Goal: Task Accomplishment & Management: Use online tool/utility

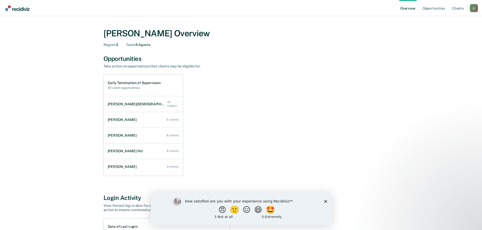
click at [325, 203] on icon "Close survey" at bounding box center [325, 201] width 3 height 3
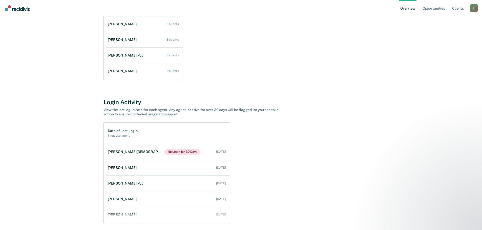
scroll to position [116, 0]
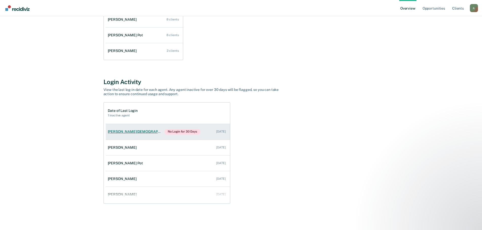
click at [128, 134] on link "[PERSON_NAME] No Login for 30 Days [DATE]" at bounding box center [168, 132] width 124 height 16
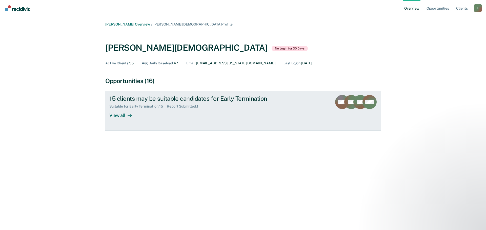
click at [122, 114] on div "View all" at bounding box center [123, 114] width 28 height 10
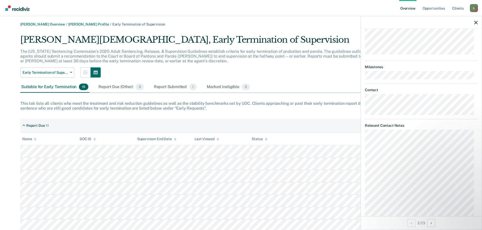
scroll to position [187, 0]
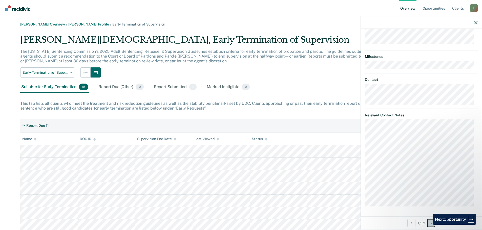
click at [389, 225] on button "Next Opportunity" at bounding box center [431, 223] width 8 height 8
click at [19, 174] on div "[PERSON_NAME] Overview / [PERSON_NAME][DEMOGRAPHIC_DATA] Profile / Early Termin…" at bounding box center [241, 190] width 470 height 336
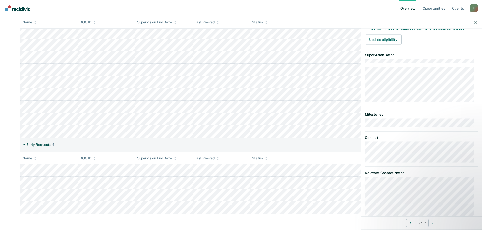
scroll to position [116, 0]
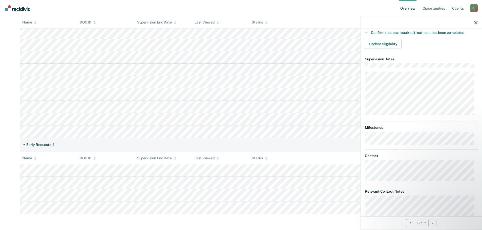
click at [145, 157] on div "Supervision End Date" at bounding box center [156, 158] width 39 height 4
click at [201, 160] on div "Last Viewed" at bounding box center [206, 158] width 25 height 4
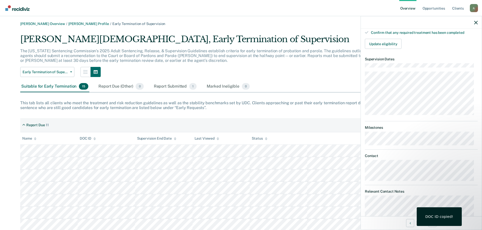
scroll to position [0, 0]
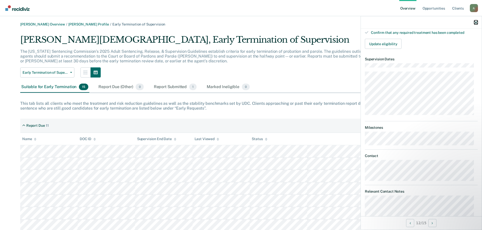
click at [389, 21] on icon "button" at bounding box center [476, 23] width 4 height 4
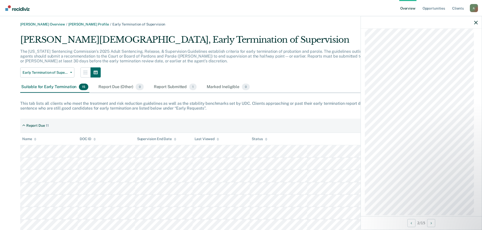
scroll to position [287, 0]
click at [389, 225] on button "Next Opportunity" at bounding box center [431, 223] width 8 height 8
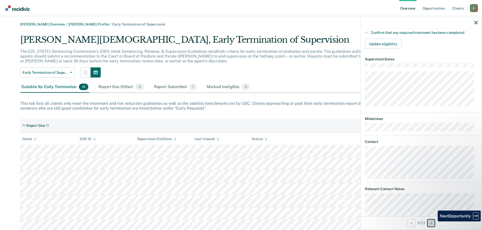
click at [389, 225] on button "Next Opportunity" at bounding box center [431, 223] width 8 height 8
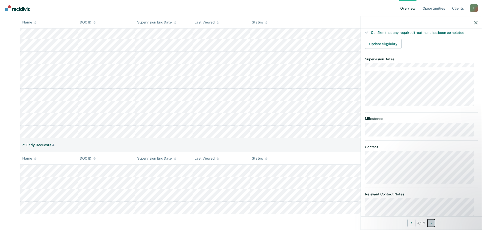
scroll to position [144, 0]
click at [28, 147] on div "Early Requests" at bounding box center [38, 145] width 25 height 4
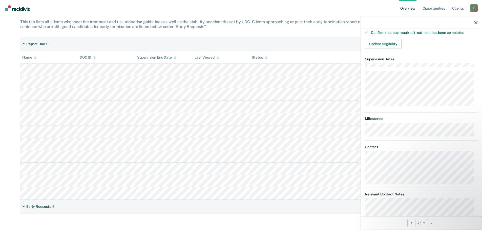
click at [28, 58] on div "Name" at bounding box center [29, 57] width 14 height 4
click at [266, 59] on icon at bounding box center [266, 57] width 3 height 3
click at [266, 55] on div at bounding box center [266, 57] width 3 height 4
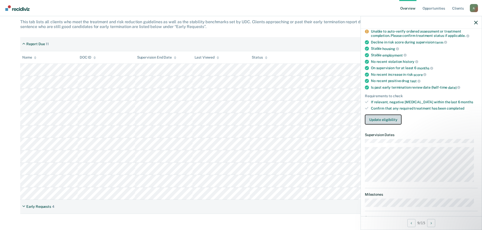
click at [386, 120] on button "Update eligibility" at bounding box center [383, 120] width 37 height 10
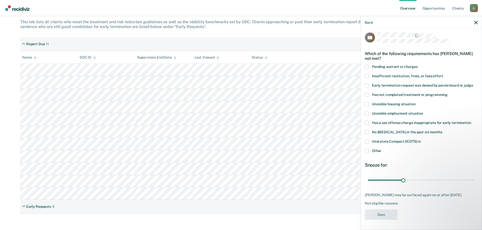
scroll to position [0, 0]
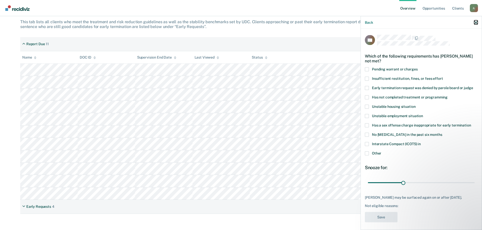
click at [389, 22] on icon "button" at bounding box center [476, 23] width 4 height 4
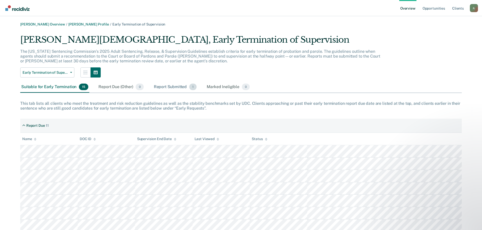
click at [174, 87] on div "Report Submitted 1" at bounding box center [175, 87] width 45 height 11
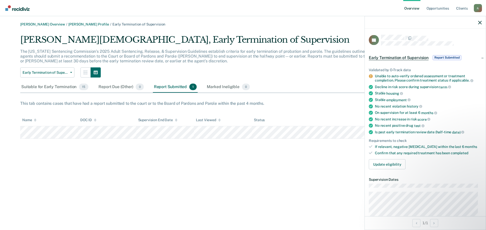
click at [389, 56] on span "Early Termination of Supervision" at bounding box center [398, 57] width 60 height 5
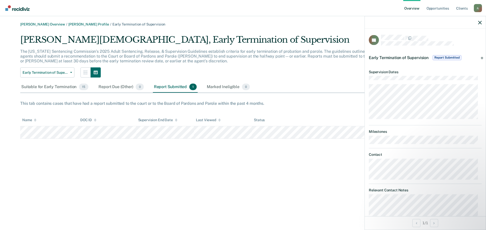
click at [331, 107] on div "[PERSON_NAME][DEMOGRAPHIC_DATA], Early Termination of Supervision The [US_STATE…" at bounding box center [242, 87] width 445 height 104
click at [169, 88] on div "Report Submitted 1" at bounding box center [175, 87] width 45 height 11
click at [47, 88] on div "Suitable for Early Termination 15" at bounding box center [54, 87] width 69 height 11
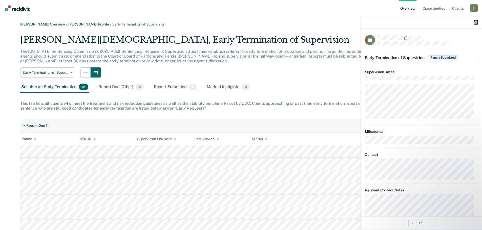
click at [389, 23] on icon "button" at bounding box center [476, 23] width 4 height 4
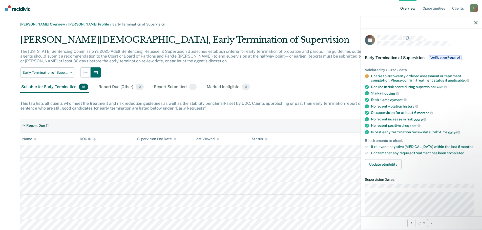
click at [380, 57] on span "Early Termination of Supervision" at bounding box center [395, 57] width 60 height 5
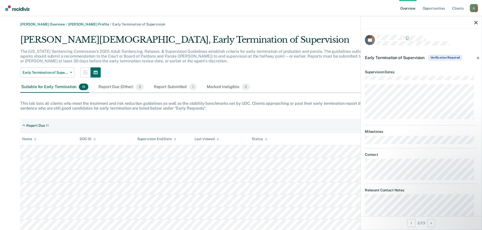
click at [389, 56] on span "Verification Required" at bounding box center [444, 57] width 33 height 5
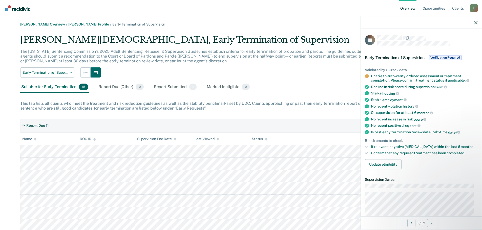
click at [389, 56] on span "Verification Required" at bounding box center [444, 57] width 33 height 5
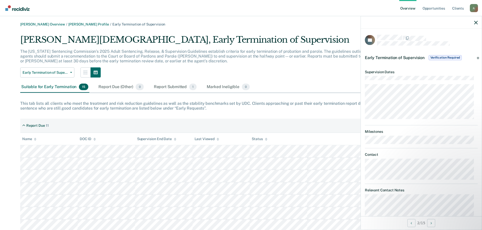
click at [389, 56] on span "Verification Required" at bounding box center [444, 57] width 33 height 5
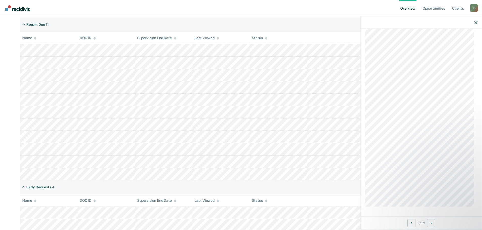
scroll to position [144, 0]
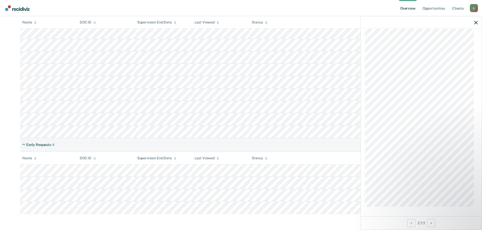
click at [389, 218] on div "2 / 15" at bounding box center [421, 222] width 121 height 13
click at [389, 224] on button "Next Opportunity" at bounding box center [431, 223] width 8 height 8
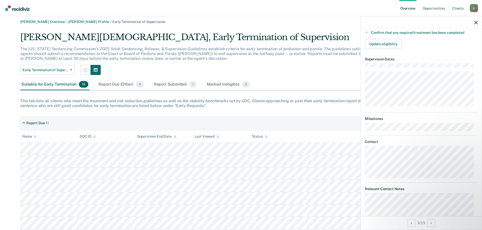
scroll to position [0, 0]
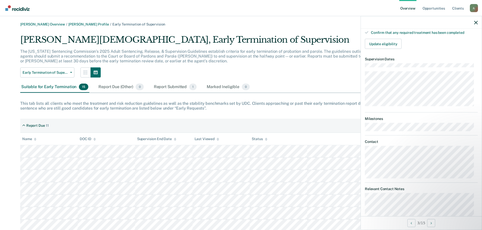
click at [36, 85] on div "Suitable for Early Termination 15" at bounding box center [54, 87] width 69 height 11
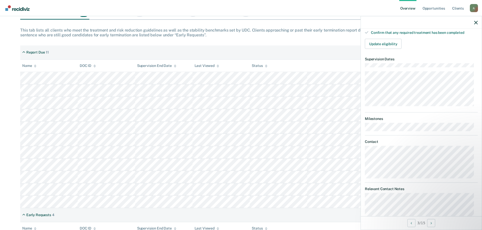
scroll to position [76, 0]
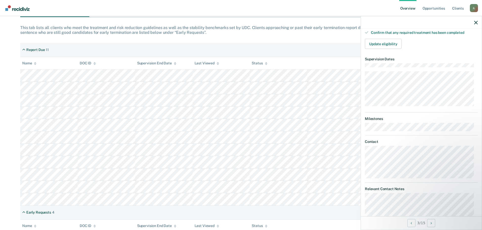
click at [389, 21] on div at bounding box center [421, 22] width 121 height 13
click at [389, 23] on div at bounding box center [421, 22] width 121 height 13
click at [389, 23] on icon "button" at bounding box center [476, 23] width 4 height 4
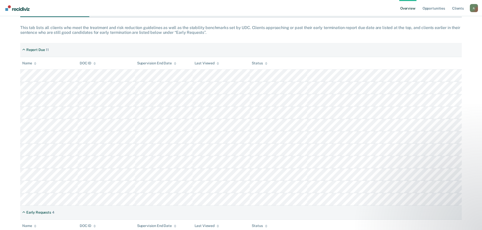
click at [389, 9] on div "[PERSON_NAME]" at bounding box center [474, 8] width 8 height 8
click at [389, 9] on link "Opportunities" at bounding box center [433, 8] width 25 height 16
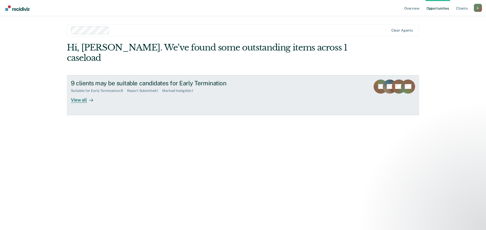
click at [75, 93] on div "View all" at bounding box center [85, 98] width 28 height 10
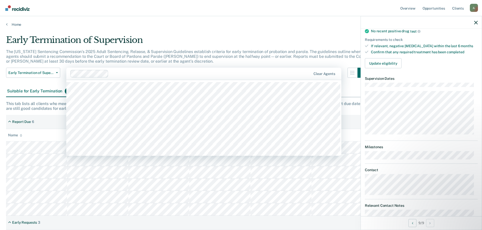
click at [162, 70] on div at bounding box center [190, 74] width 241 height 8
type input "tol"
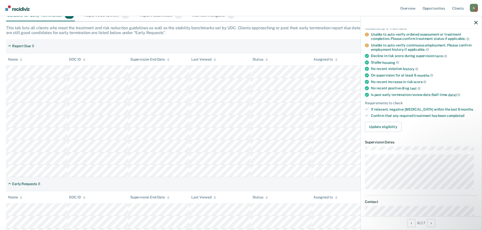
scroll to position [30, 0]
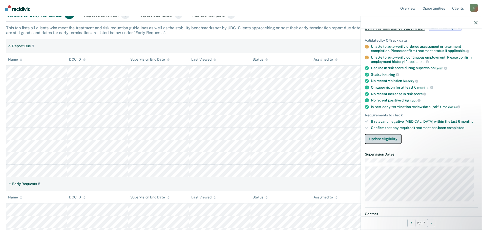
click at [389, 135] on button "Update eligibility" at bounding box center [383, 139] width 37 height 10
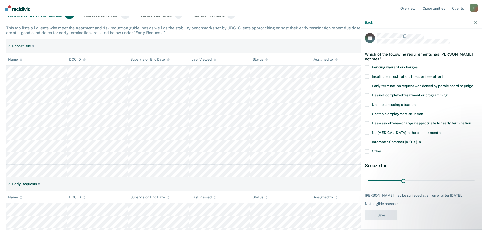
click at [367, 93] on span at bounding box center [367, 95] width 4 height 4
click at [389, 93] on input "Has not completed treatment or programming" at bounding box center [447, 93] width 0 height 0
click at [382, 214] on button "Save" at bounding box center [381, 215] width 33 height 10
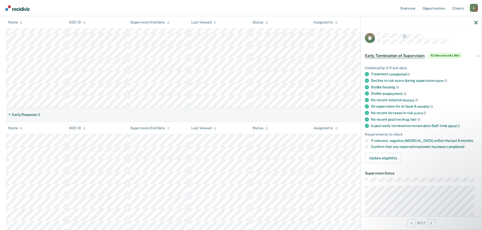
scroll to position [136, 0]
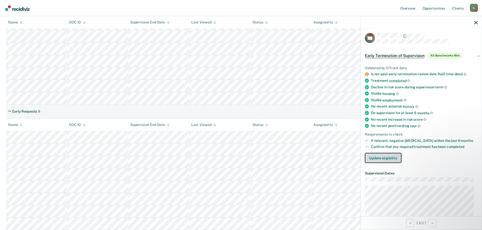
click at [373, 157] on button "Update eligibility" at bounding box center [383, 158] width 37 height 10
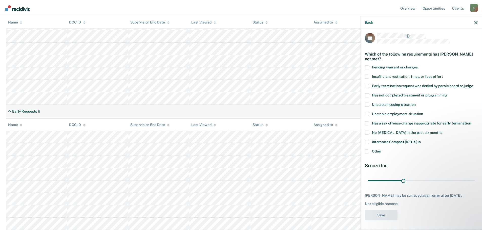
click at [367, 121] on span at bounding box center [367, 123] width 4 height 4
click at [389, 121] on input "Has a sex offense charge inappropriate for early termination" at bounding box center [471, 121] width 0 height 0
click at [382, 213] on button "Save" at bounding box center [381, 215] width 33 height 10
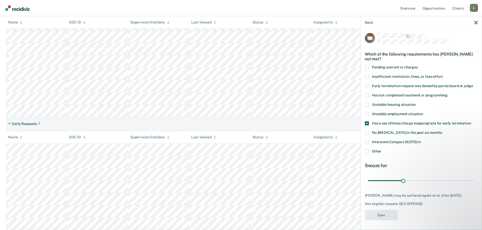
scroll to position [124, 0]
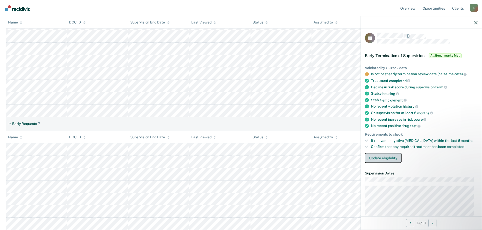
click at [381, 159] on button "Update eligibility" at bounding box center [383, 158] width 37 height 10
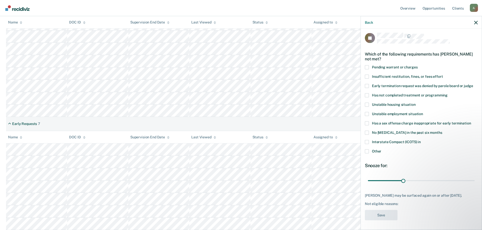
click at [366, 123] on span at bounding box center [367, 123] width 4 height 4
click at [389, 121] on input "Has a sex offense charge inappropriate for early termination" at bounding box center [471, 121] width 0 height 0
click at [381, 212] on button "Save" at bounding box center [381, 215] width 33 height 10
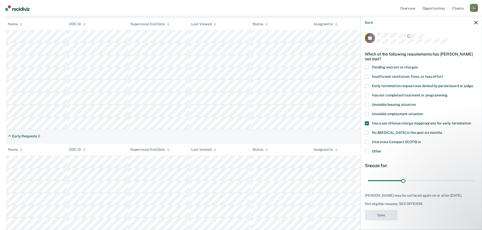
scroll to position [111, 0]
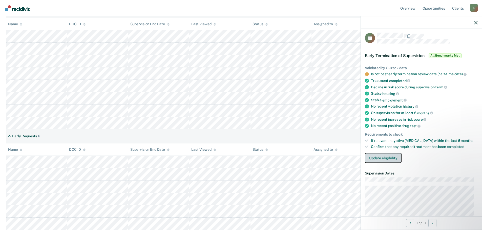
click at [370, 161] on button "Update eligibility" at bounding box center [383, 158] width 37 height 10
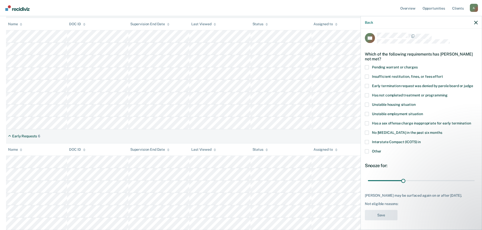
click at [367, 123] on span at bounding box center [367, 123] width 4 height 4
click at [389, 121] on input "Has a sex offense charge inappropriate for early termination" at bounding box center [471, 121] width 0 height 0
click at [384, 218] on button "Save" at bounding box center [381, 215] width 33 height 10
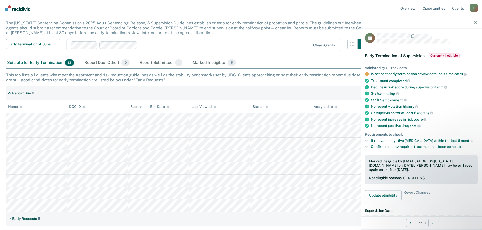
scroll to position [23, 0]
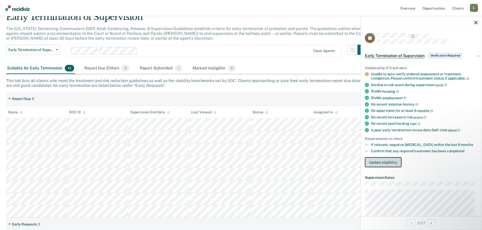
click at [381, 159] on button "Update eligibility" at bounding box center [383, 162] width 37 height 10
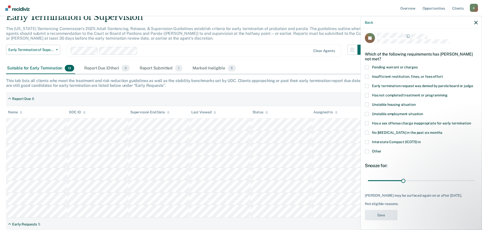
click at [366, 121] on span at bounding box center [367, 123] width 4 height 4
click at [389, 121] on input "Has a sex offense charge inappropriate for early termination" at bounding box center [471, 121] width 0 height 0
click at [386, 215] on button "Save" at bounding box center [381, 215] width 33 height 10
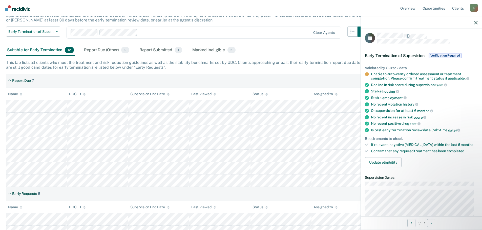
scroll to position [74, 0]
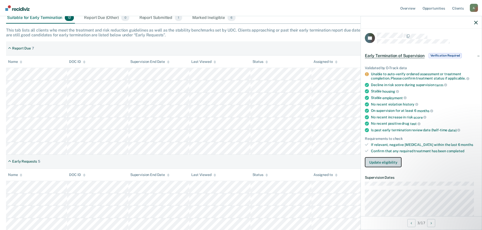
click at [380, 161] on button "Update eligibility" at bounding box center [383, 162] width 37 height 10
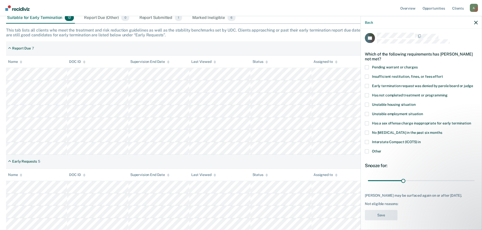
click at [367, 96] on span at bounding box center [367, 95] width 4 height 4
click at [389, 93] on input "Has not completed treatment or programming" at bounding box center [447, 93] width 0 height 0
click at [379, 220] on button "Save" at bounding box center [381, 215] width 33 height 10
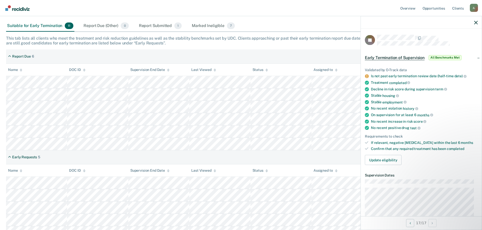
scroll to position [0, 0]
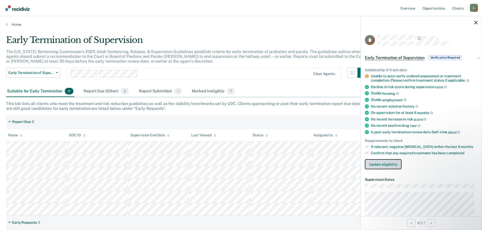
click at [389, 166] on button "Update eligibility" at bounding box center [383, 164] width 37 height 10
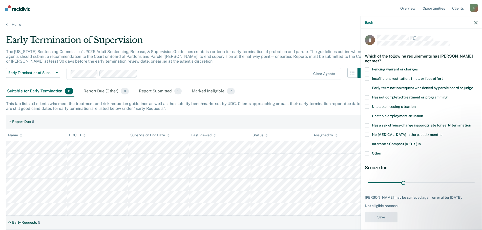
click at [368, 98] on span at bounding box center [367, 97] width 4 height 4
click at [389, 95] on input "Has not completed treatment or programming" at bounding box center [447, 95] width 0 height 0
click at [377, 223] on button "Save" at bounding box center [381, 217] width 33 height 10
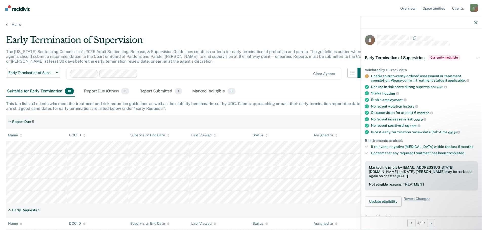
click at [155, 75] on div at bounding box center [225, 74] width 171 height 6
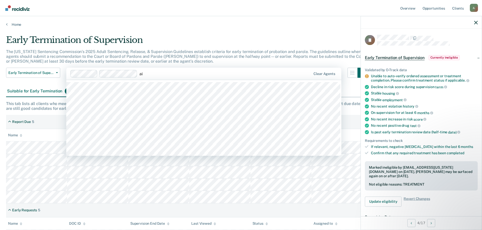
type input "aid"
type input "jer"
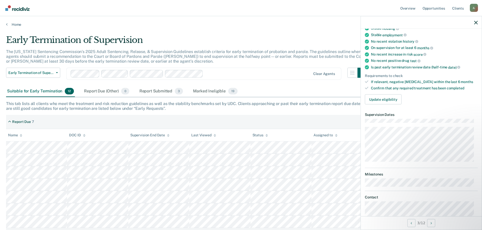
scroll to position [76, 0]
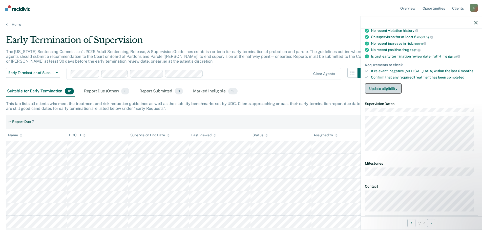
click at [389, 91] on button "Update eligibility" at bounding box center [383, 88] width 37 height 10
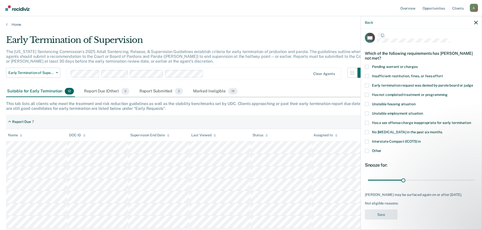
scroll to position [2, 0]
click at [368, 98] on label "Has not completed treatment or programming" at bounding box center [421, 95] width 113 height 5
click at [389, 93] on input "Has not completed treatment or programming" at bounding box center [447, 93] width 0 height 0
click at [375, 214] on button "Save" at bounding box center [381, 215] width 33 height 10
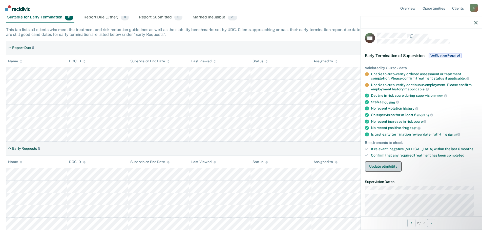
click at [383, 169] on button "Update eligibility" at bounding box center [383, 167] width 37 height 10
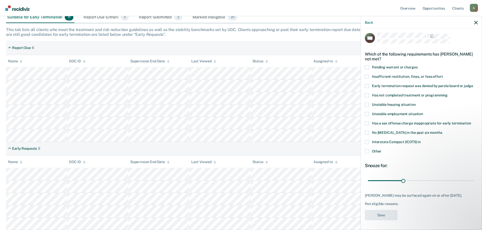
click at [368, 152] on span at bounding box center [367, 151] width 4 height 4
click at [381, 149] on input "Other" at bounding box center [381, 149] width 0 height 0
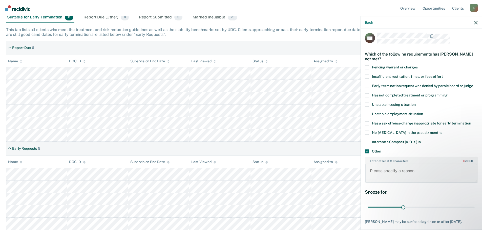
click at [389, 171] on textarea "Enter at least 3 characters 0 / 1600" at bounding box center [421, 173] width 112 height 19
type textarea "v"
type textarea "parole violations"
click at [389, 190] on div "Snooze for:" at bounding box center [421, 192] width 113 height 6
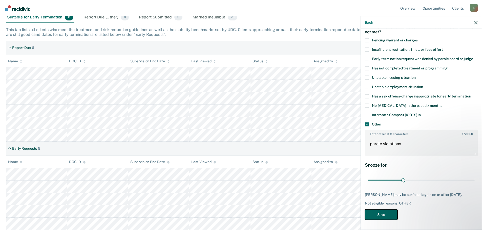
click at [389, 219] on button "Save" at bounding box center [381, 215] width 33 height 10
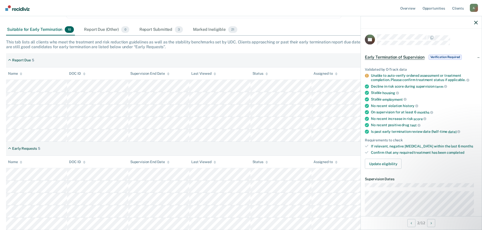
scroll to position [0, 0]
click at [389, 163] on button "Update eligibility" at bounding box center [383, 164] width 37 height 10
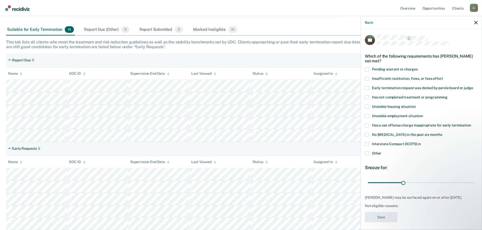
click at [369, 125] on label "Has a sex offense charge inappropriate for early termination" at bounding box center [421, 125] width 113 height 5
click at [389, 123] on input "Has a sex offense charge inappropriate for early termination" at bounding box center [471, 123] width 0 height 0
click at [385, 218] on button "Save" at bounding box center [381, 217] width 33 height 10
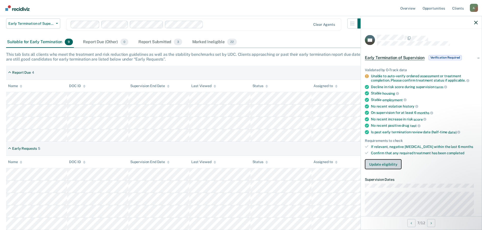
click at [389, 163] on button "Update eligibility" at bounding box center [383, 164] width 37 height 10
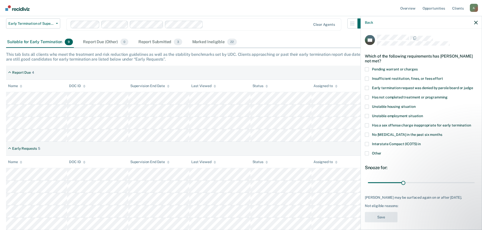
click at [372, 125] on span "Has a sex offense charge inappropriate for early termination" at bounding box center [421, 125] width 99 height 4
click at [389, 123] on input "Has a sex offense charge inappropriate for early termination" at bounding box center [471, 123] width 0 height 0
click at [377, 220] on button "Save" at bounding box center [381, 217] width 33 height 10
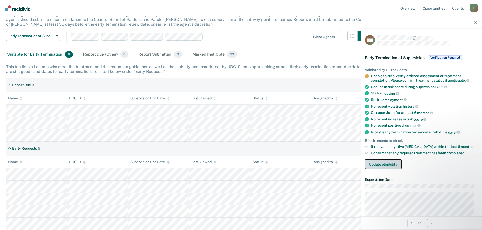
click at [372, 161] on button "Update eligibility" at bounding box center [383, 164] width 37 height 10
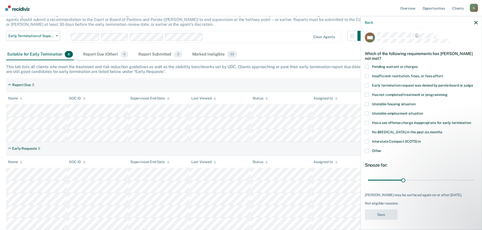
scroll to position [0, 0]
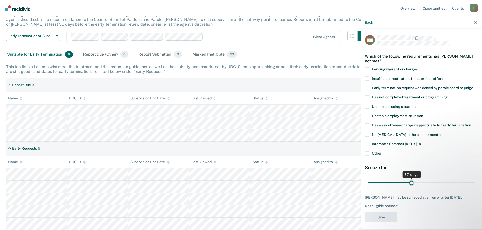
drag, startPoint x: 403, startPoint y: 183, endPoint x: 409, endPoint y: 183, distance: 6.8
type input "37"
click at [389, 183] on input "range" at bounding box center [421, 183] width 107 height 9
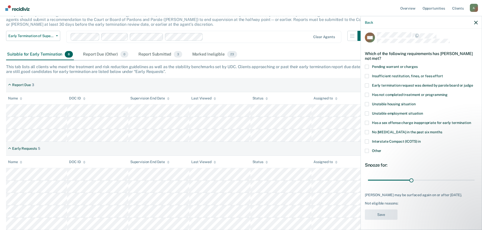
scroll to position [6, 0]
click at [367, 93] on span at bounding box center [367, 95] width 4 height 4
click at [389, 93] on input "Has not completed treatment or programming" at bounding box center [447, 93] width 0 height 0
click at [383, 211] on button "Save" at bounding box center [381, 215] width 33 height 10
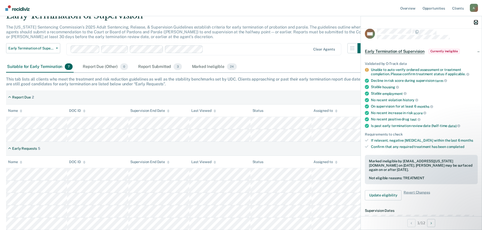
click at [389, 24] on icon "button" at bounding box center [476, 23] width 4 height 4
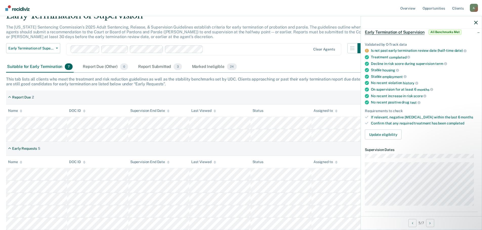
scroll to position [0, 0]
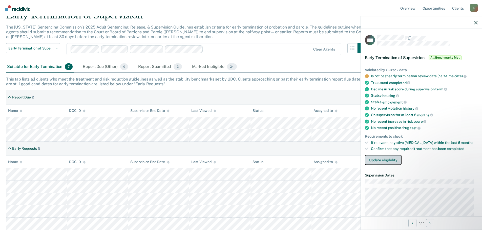
click at [383, 162] on button "Update eligibility" at bounding box center [383, 160] width 37 height 10
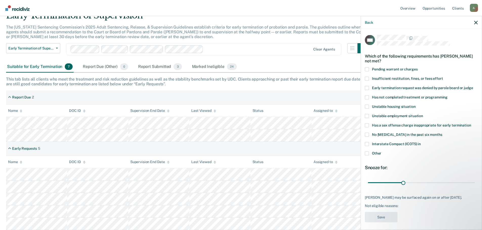
click at [369, 125] on label "Has a sex offense charge inappropriate for early termination" at bounding box center [421, 125] width 113 height 5
click at [389, 123] on input "Has a sex offense charge inappropriate for early termination" at bounding box center [471, 123] width 0 height 0
click at [374, 217] on button "Save" at bounding box center [381, 217] width 33 height 10
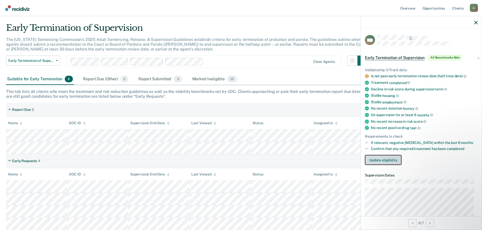
click at [383, 157] on button "Update eligibility" at bounding box center [383, 160] width 37 height 10
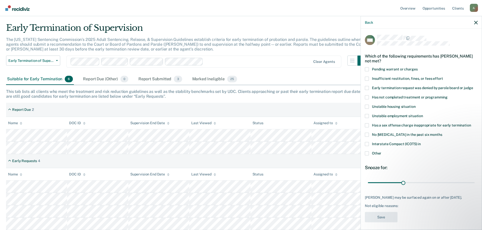
click at [368, 125] on span at bounding box center [367, 125] width 4 height 4
click at [389, 123] on input "Has a sex offense charge inappropriate for early termination" at bounding box center [471, 123] width 0 height 0
click at [380, 217] on button "Save" at bounding box center [381, 217] width 33 height 10
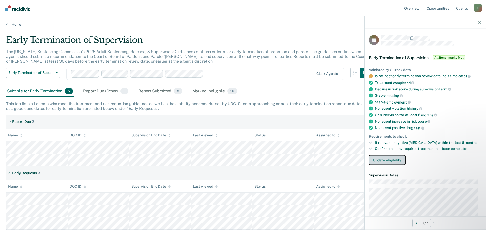
click at [389, 161] on button "Update eligibility" at bounding box center [386, 160] width 37 height 10
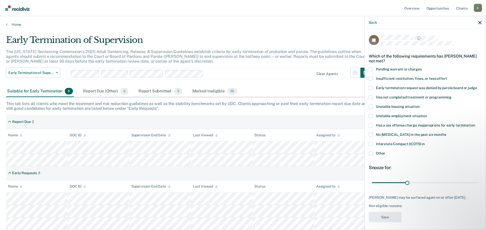
click at [371, 124] on span at bounding box center [370, 125] width 4 height 4
click at [389, 123] on input "Has a sex offense charge inappropriate for early termination" at bounding box center [475, 123] width 0 height 0
drag, startPoint x: 407, startPoint y: 183, endPoint x: 439, endPoint y: 189, distance: 32.6
type input "60"
click at [389, 187] on input "range" at bounding box center [425, 183] width 107 height 9
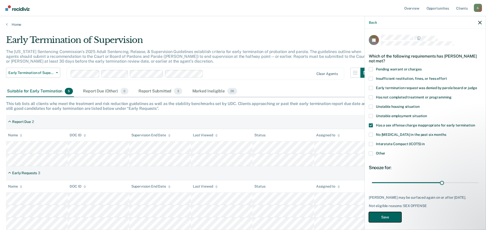
click at [389, 223] on button "Save" at bounding box center [384, 217] width 33 height 10
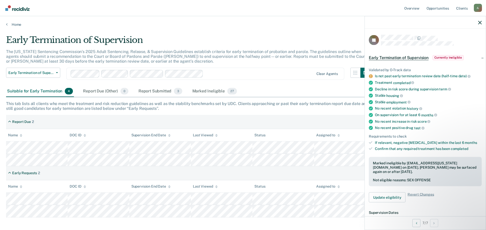
click at [230, 74] on div at bounding box center [259, 74] width 109 height 6
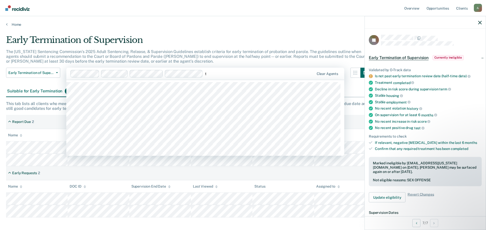
type input "to"
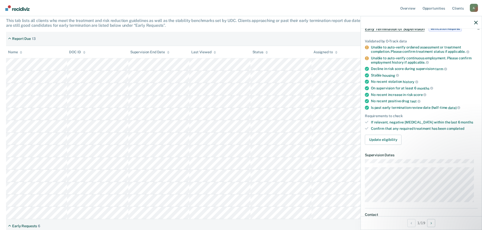
scroll to position [27, 0]
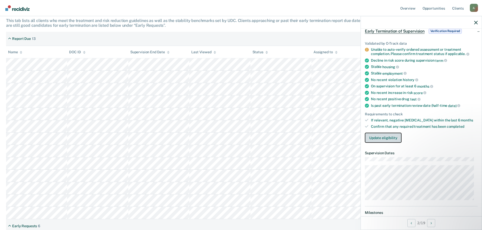
click at [384, 142] on button "Update eligibility" at bounding box center [383, 138] width 37 height 10
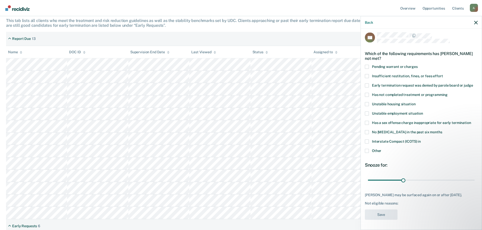
click at [368, 93] on span at bounding box center [367, 95] width 4 height 4
click at [389, 93] on input "Has not completed treatment or programming" at bounding box center [447, 93] width 0 height 0
click at [383, 215] on button "Save" at bounding box center [381, 215] width 33 height 10
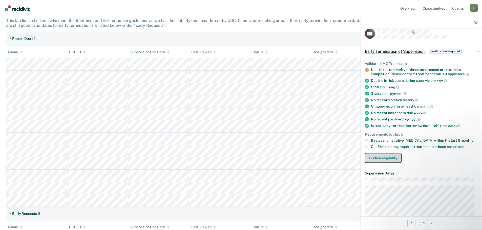
click at [381, 157] on button "Update eligibility" at bounding box center [383, 158] width 37 height 10
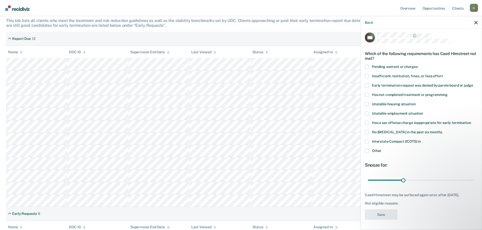
click at [367, 93] on span at bounding box center [367, 95] width 4 height 4
click at [389, 93] on input "Has not completed treatment or programming" at bounding box center [447, 93] width 0 height 0
click at [376, 210] on button "Save" at bounding box center [381, 215] width 33 height 10
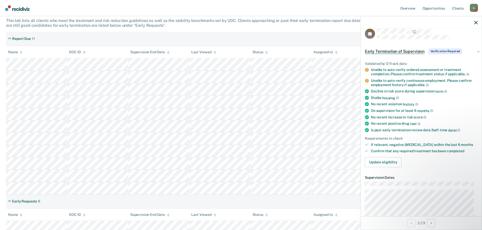
click at [389, 50] on span "Verification Required" at bounding box center [444, 51] width 33 height 5
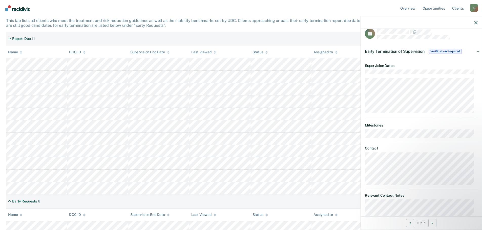
click at [389, 25] on div at bounding box center [421, 22] width 121 height 13
click at [389, 21] on icon "button" at bounding box center [476, 23] width 4 height 4
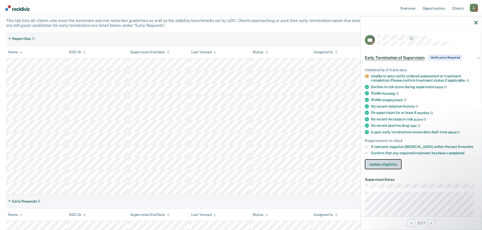
click at [372, 166] on button "Update eligibility" at bounding box center [383, 164] width 37 height 10
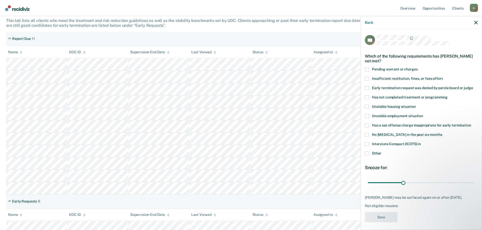
drag, startPoint x: 366, startPoint y: 97, endPoint x: 384, endPoint y: 153, distance: 58.8
click at [366, 98] on span at bounding box center [367, 97] width 4 height 4
click at [389, 95] on input "Has not completed treatment or programming" at bounding box center [447, 95] width 0 height 0
click at [381, 215] on button "Save" at bounding box center [381, 217] width 33 height 10
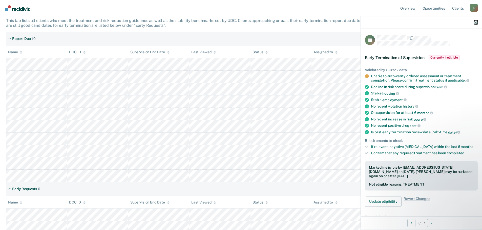
click at [389, 22] on icon "button" at bounding box center [476, 23] width 4 height 4
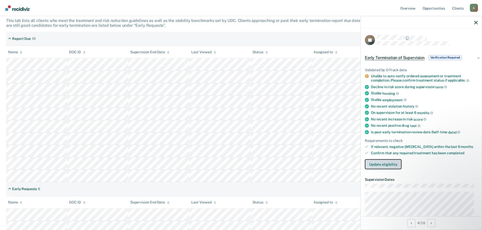
click at [384, 162] on button "Update eligibility" at bounding box center [383, 164] width 37 height 10
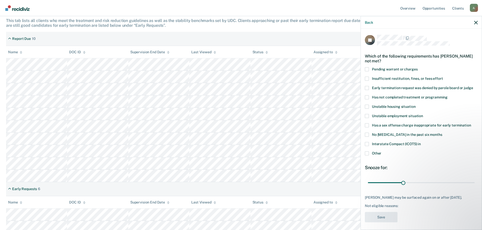
click at [377, 95] on div "JU Which of the following requirements has [PERSON_NAME] not met? Pending warra…" at bounding box center [421, 130] width 113 height 191
click at [377, 98] on span "Has not completed treatment or programming" at bounding box center [410, 97] width 76 height 4
click at [389, 95] on input "Has not completed treatment or programming" at bounding box center [447, 95] width 0 height 0
click at [378, 221] on button "Save" at bounding box center [381, 217] width 33 height 10
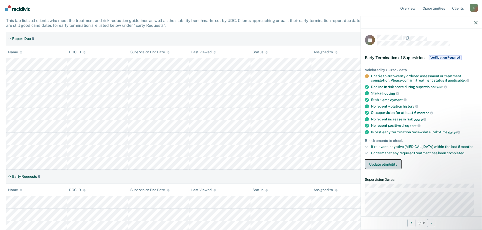
click at [389, 166] on button "Update eligibility" at bounding box center [383, 164] width 37 height 10
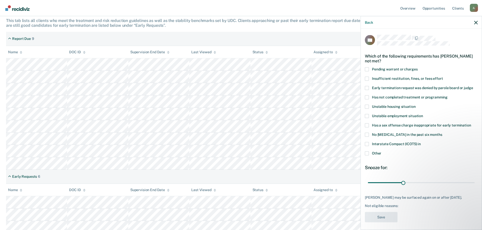
click at [374, 98] on span "Has not completed treatment or programming" at bounding box center [410, 97] width 76 height 4
click at [389, 95] on input "Has not completed treatment or programming" at bounding box center [447, 95] width 0 height 0
click at [386, 223] on button "Save" at bounding box center [381, 217] width 33 height 10
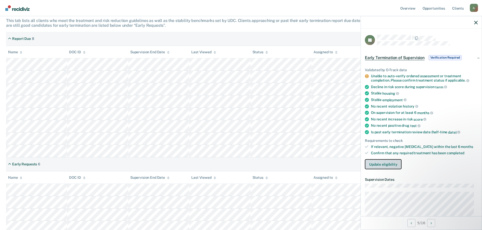
click at [389, 164] on button "Update eligibility" at bounding box center [383, 164] width 37 height 10
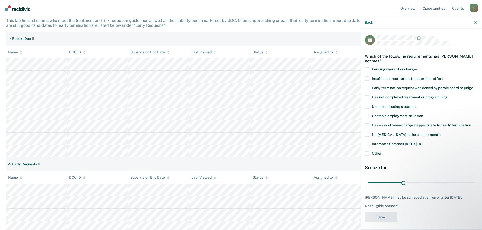
click at [377, 96] on span "Has not completed treatment or programming" at bounding box center [410, 97] width 76 height 4
click at [389, 95] on input "Has not completed treatment or programming" at bounding box center [447, 95] width 0 height 0
click at [377, 221] on button "Save" at bounding box center [381, 217] width 33 height 10
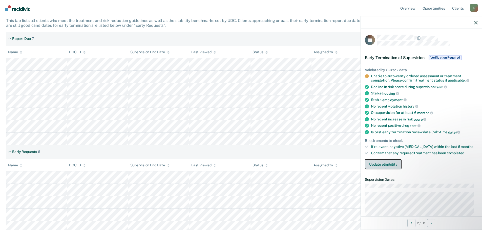
click at [373, 165] on button "Update eligibility" at bounding box center [383, 164] width 37 height 10
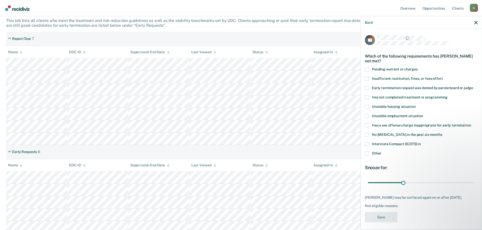
click at [383, 99] on span "Has not completed treatment or programming" at bounding box center [410, 97] width 76 height 4
click at [389, 95] on input "Has not completed treatment or programming" at bounding box center [447, 95] width 0 height 0
click at [388, 215] on button "Save" at bounding box center [381, 217] width 33 height 10
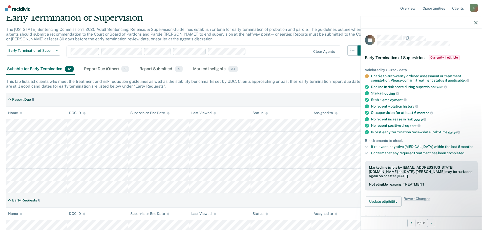
scroll to position [22, 0]
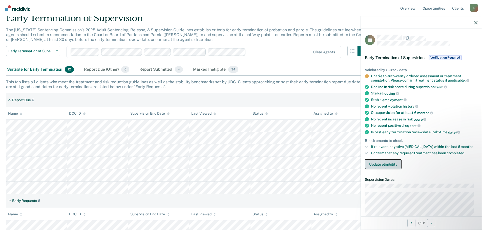
click at [386, 165] on button "Update eligibility" at bounding box center [383, 164] width 37 height 10
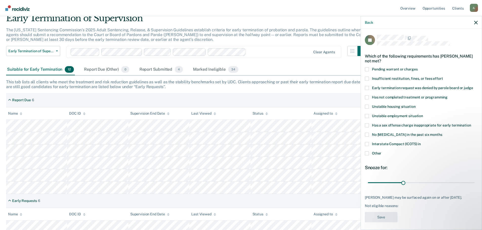
click at [367, 99] on span at bounding box center [367, 97] width 4 height 4
click at [389, 95] on input "Has not completed treatment or programming" at bounding box center [447, 95] width 0 height 0
click at [378, 216] on button "Save" at bounding box center [381, 217] width 33 height 10
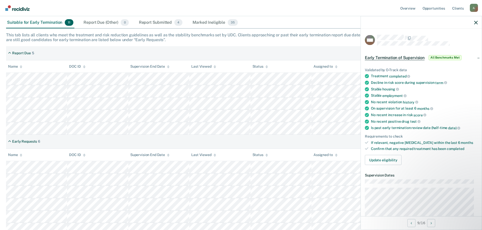
scroll to position [72, 0]
